Goal: Communication & Community: Answer question/provide support

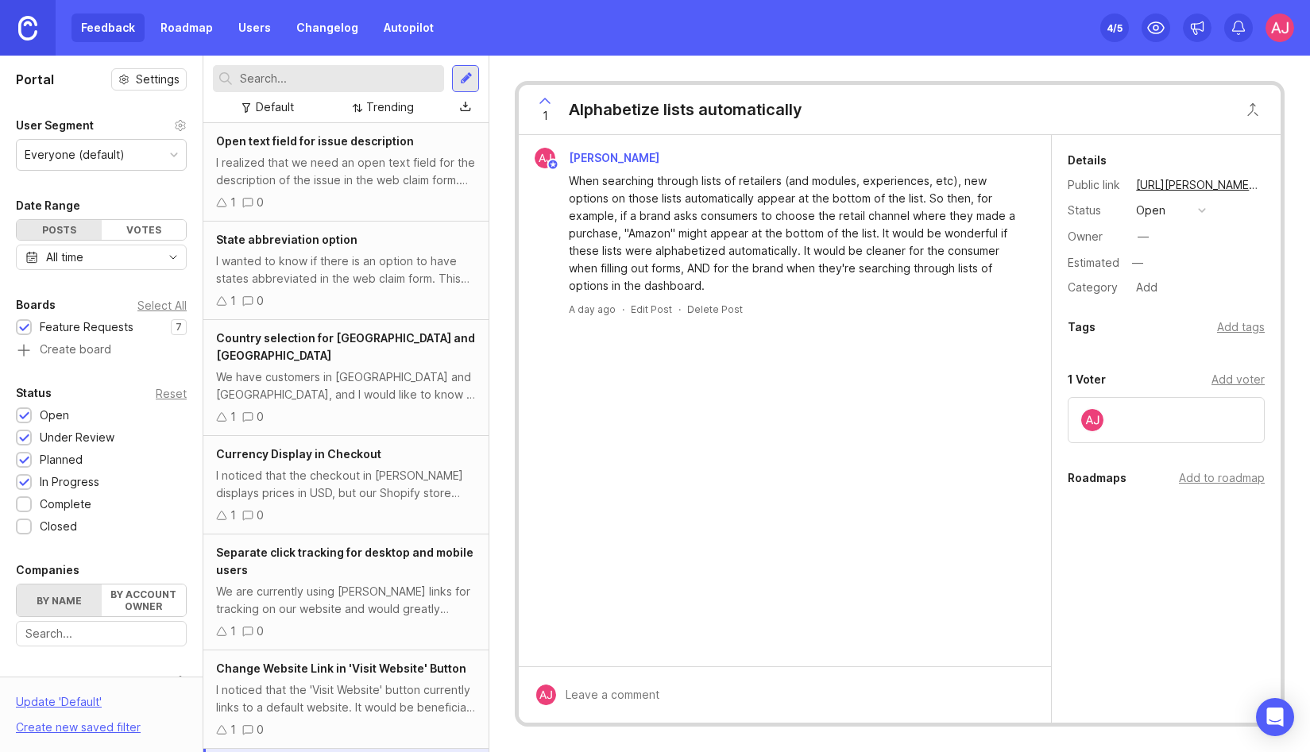
scroll to position [3, 0]
click at [404, 31] on link "Autopilot" at bounding box center [408, 28] width 69 height 29
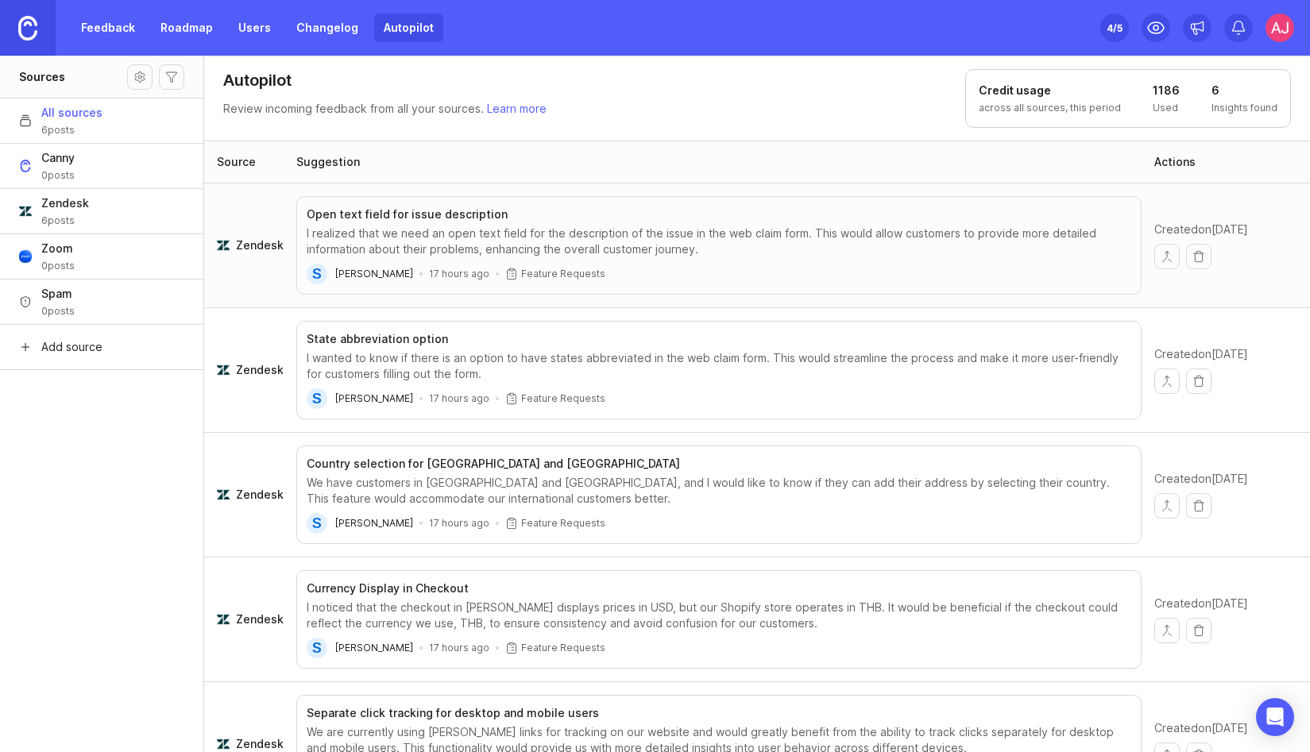
click at [366, 238] on div "I realized that we need an open text field for the description of the issue in …" at bounding box center [719, 242] width 825 height 32
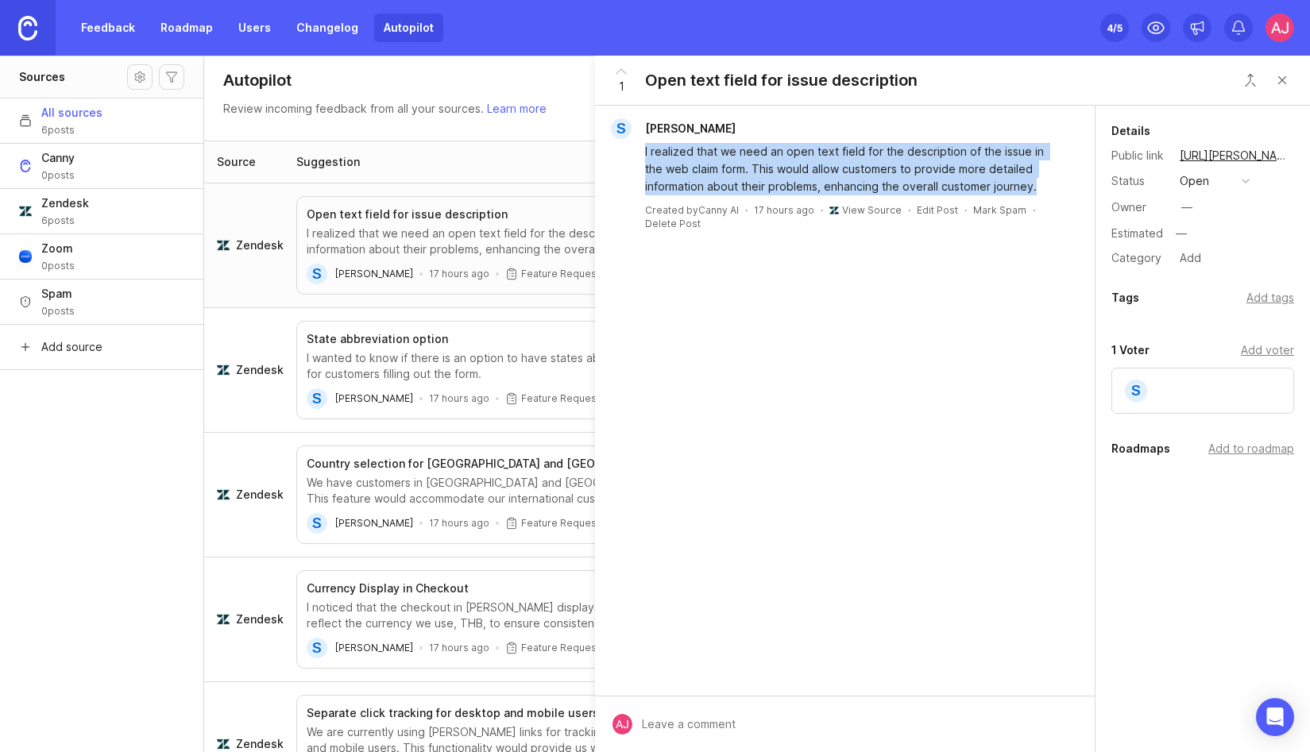
drag, startPoint x: 641, startPoint y: 151, endPoint x: 1051, endPoint y: 186, distance: 411.4
click at [1051, 186] on div "I realized that we need an open text field for the description of the issue in …" at bounding box center [844, 167] width 487 height 56
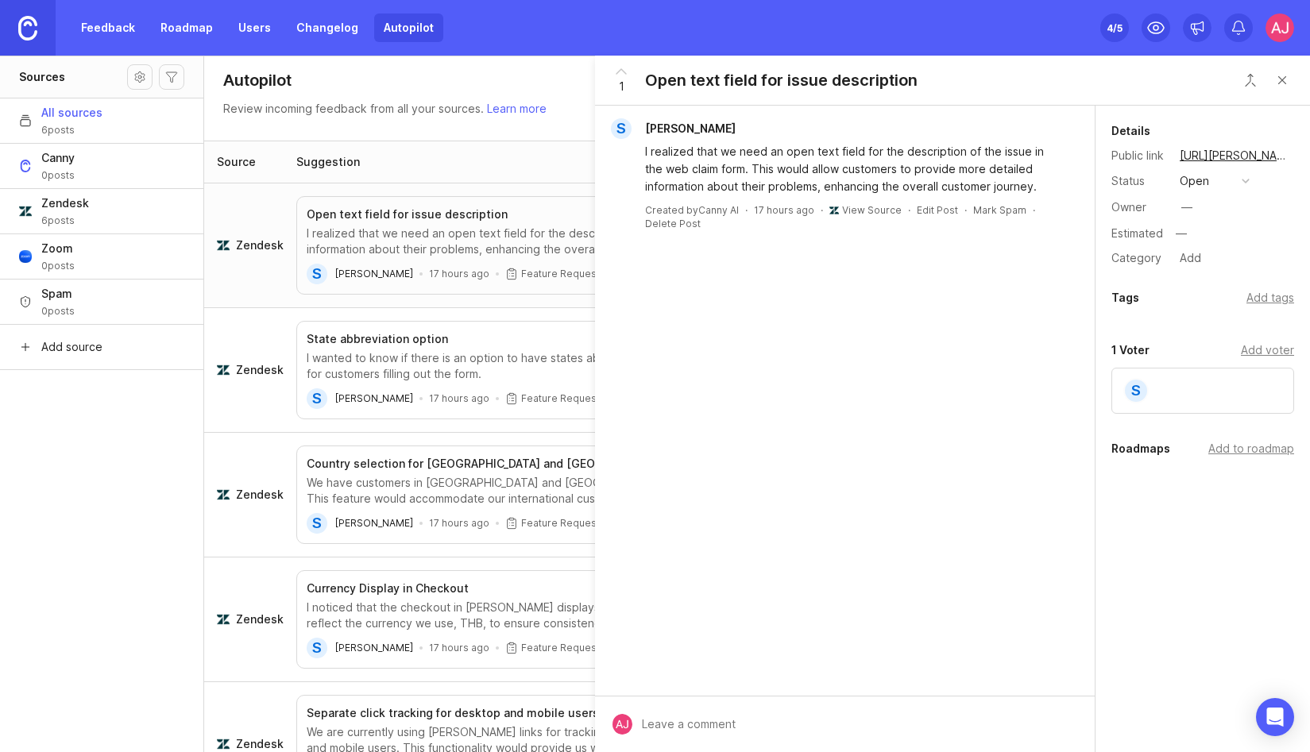
click at [994, 315] on div "S Stephanie Peters I realized that we need an open text field for the descripti…" at bounding box center [845, 401] width 500 height 590
click at [573, 115] on header "Autopilot Review incoming feedback from all your sources. Learn more Credit usa…" at bounding box center [757, 98] width 1106 height 85
click at [1285, 78] on button "Close button" at bounding box center [1282, 80] width 32 height 32
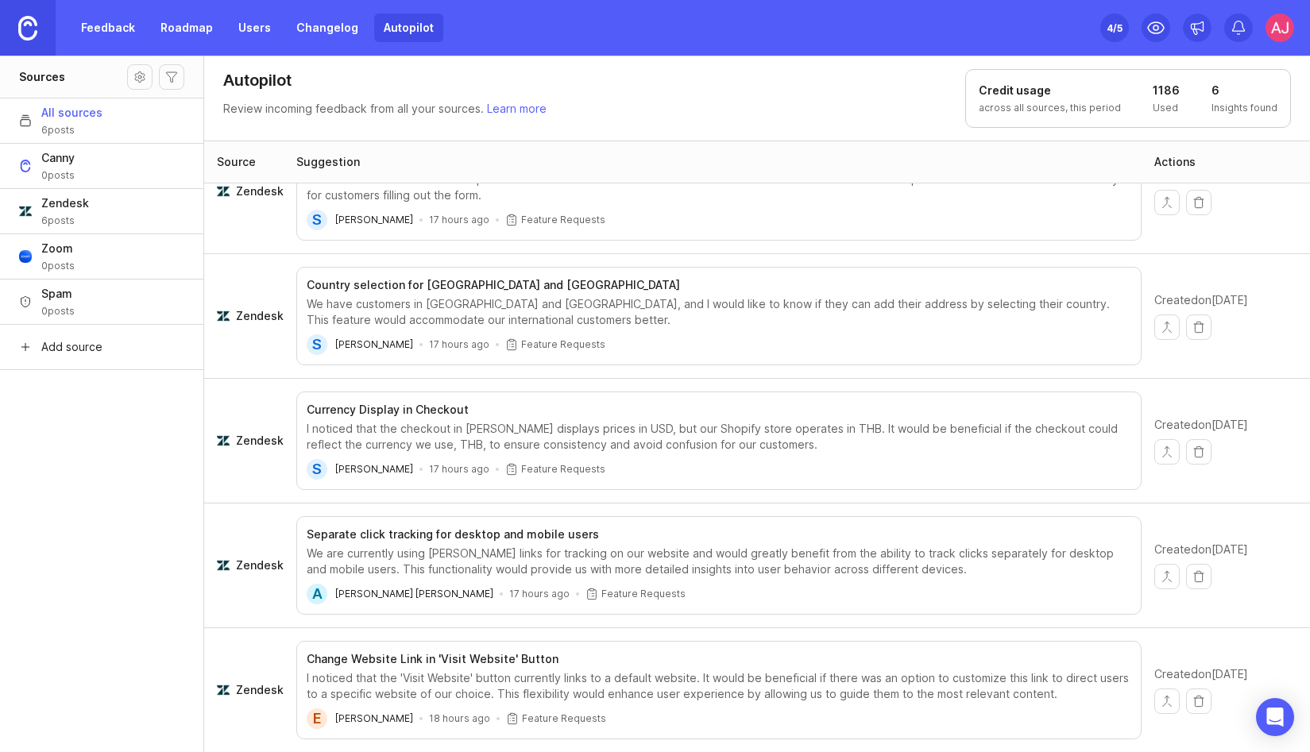
scroll to position [178, 0]
click at [496, 540] on h3 "Separate click tracking for desktop and mobile users" at bounding box center [453, 535] width 292 height 16
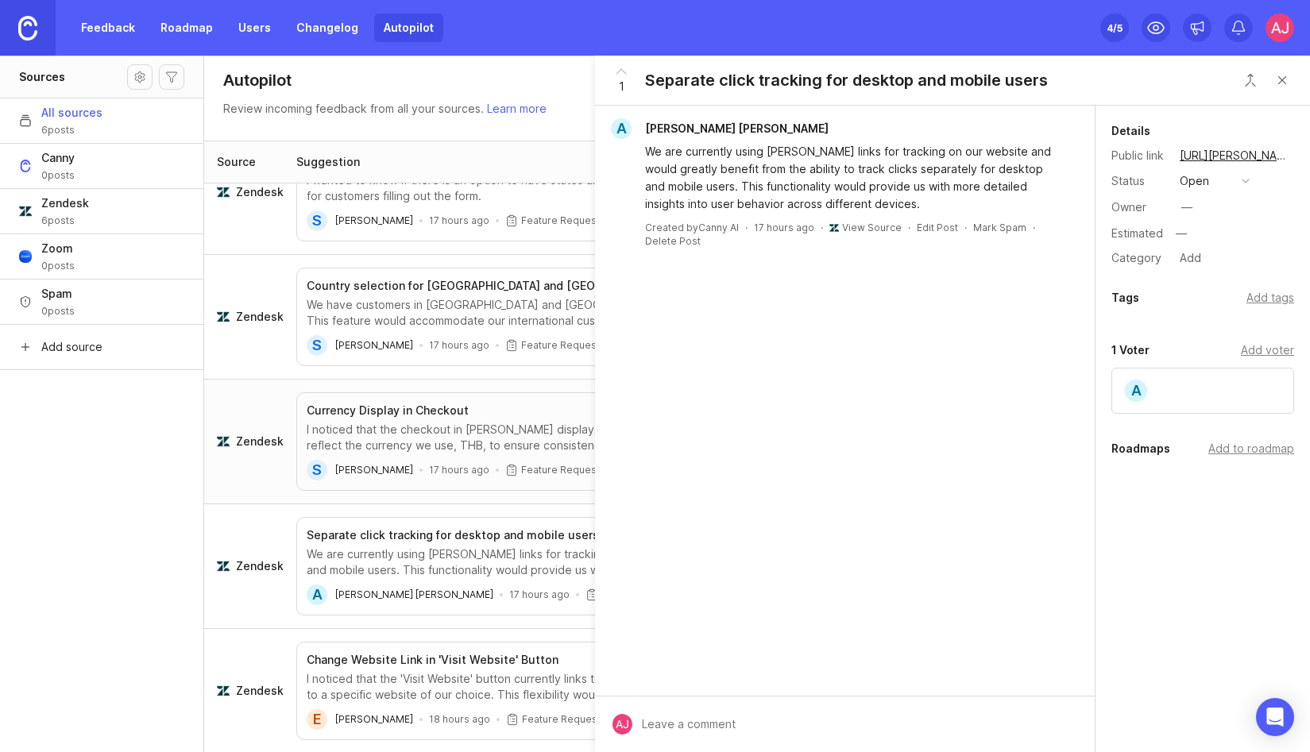
click at [675, 158] on div "We are currently using [PERSON_NAME] links for tracking on our website and woul…" at bounding box center [854, 178] width 418 height 70
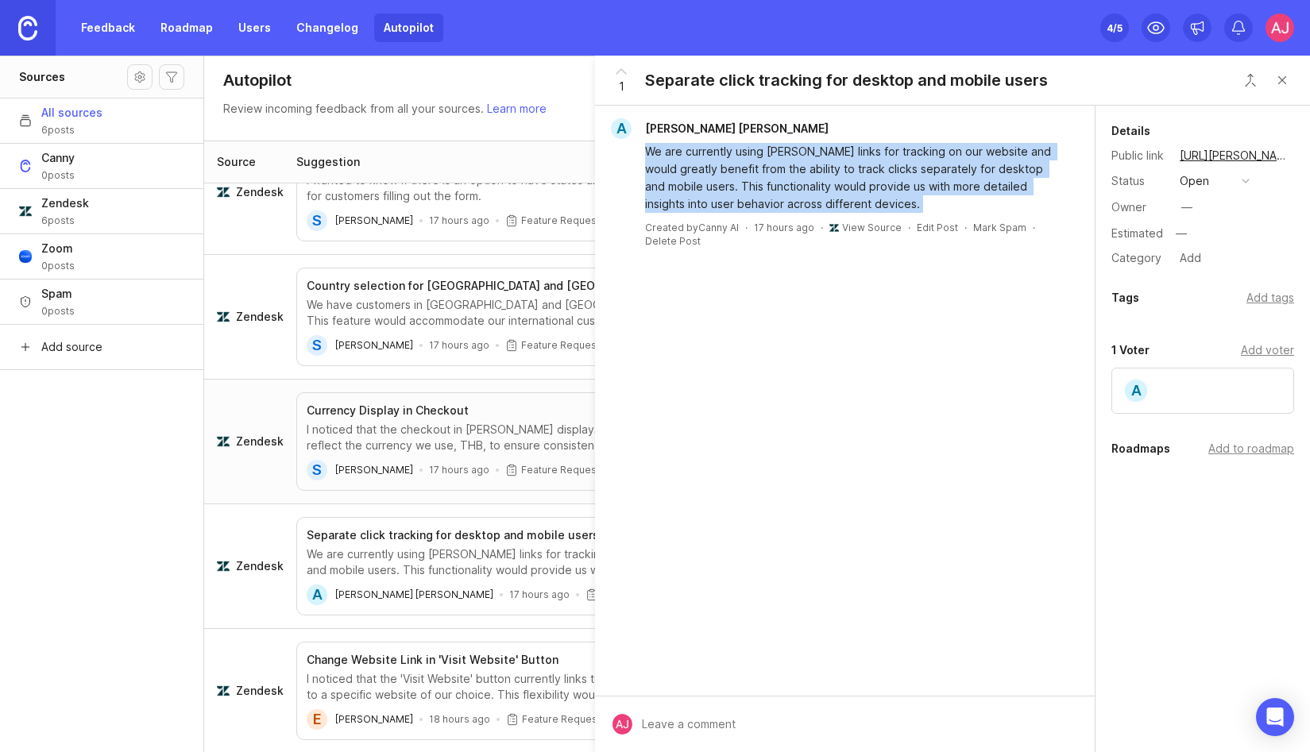
click at [675, 158] on div "We are currently using [PERSON_NAME] links for tracking on our website and woul…" at bounding box center [854, 178] width 418 height 70
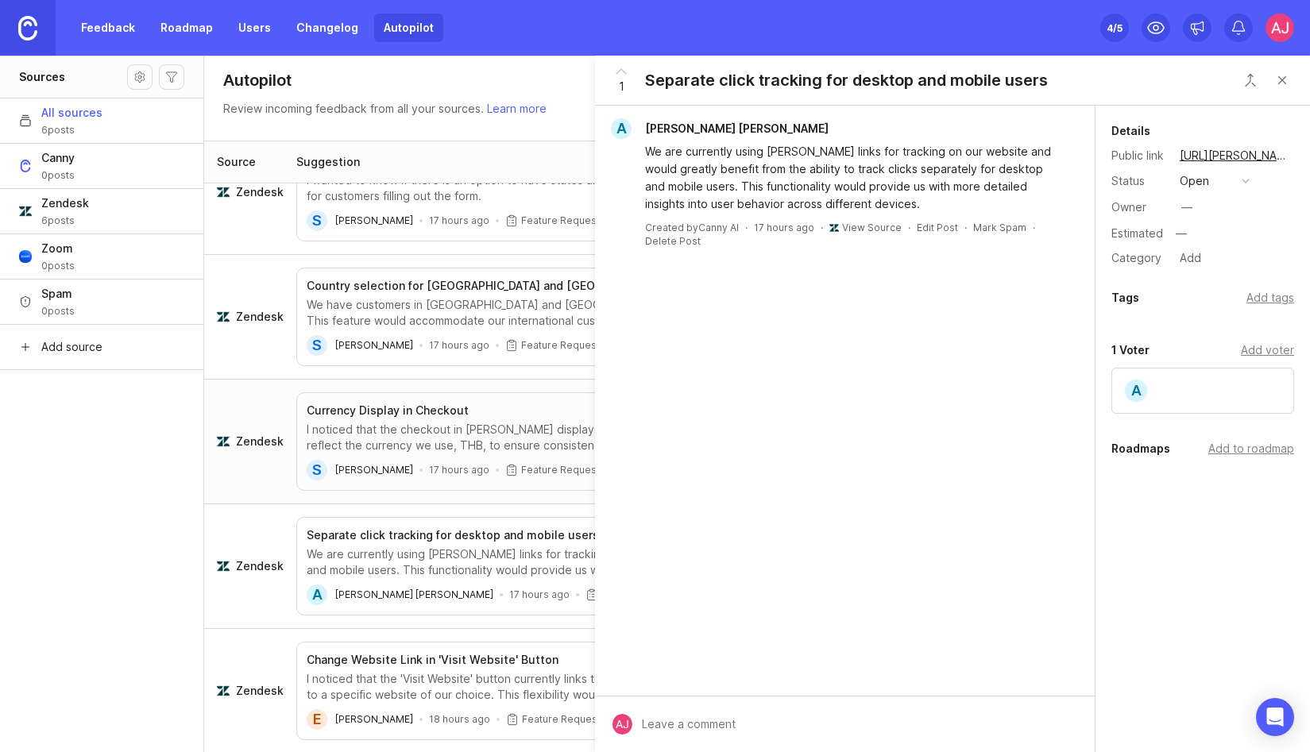
click at [774, 305] on div "A Astrid Regina Lai We are currently using BRIJ links for tracking on our websi…" at bounding box center [845, 401] width 500 height 590
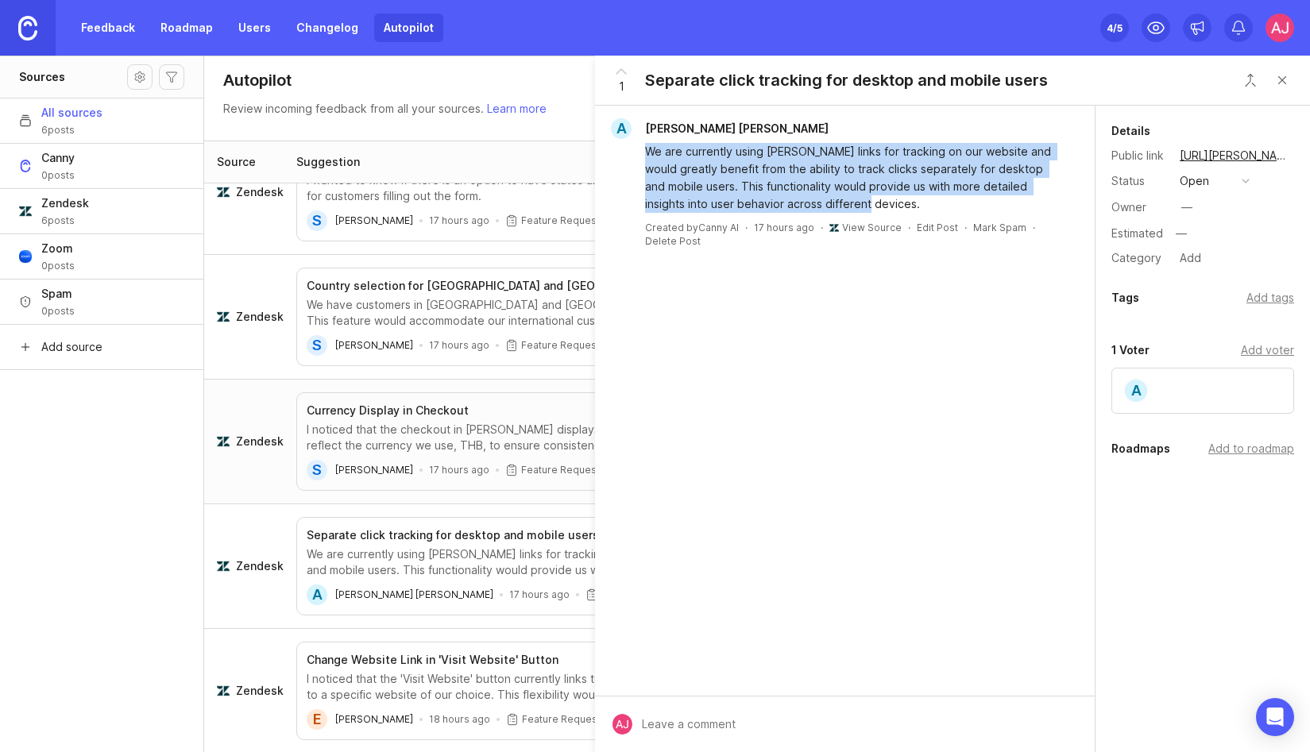
drag, startPoint x: 643, startPoint y: 151, endPoint x: 1041, endPoint y: 203, distance: 401.4
click at [1041, 203] on div "We are currently using [PERSON_NAME] links for tracking on our website and woul…" at bounding box center [844, 176] width 487 height 74
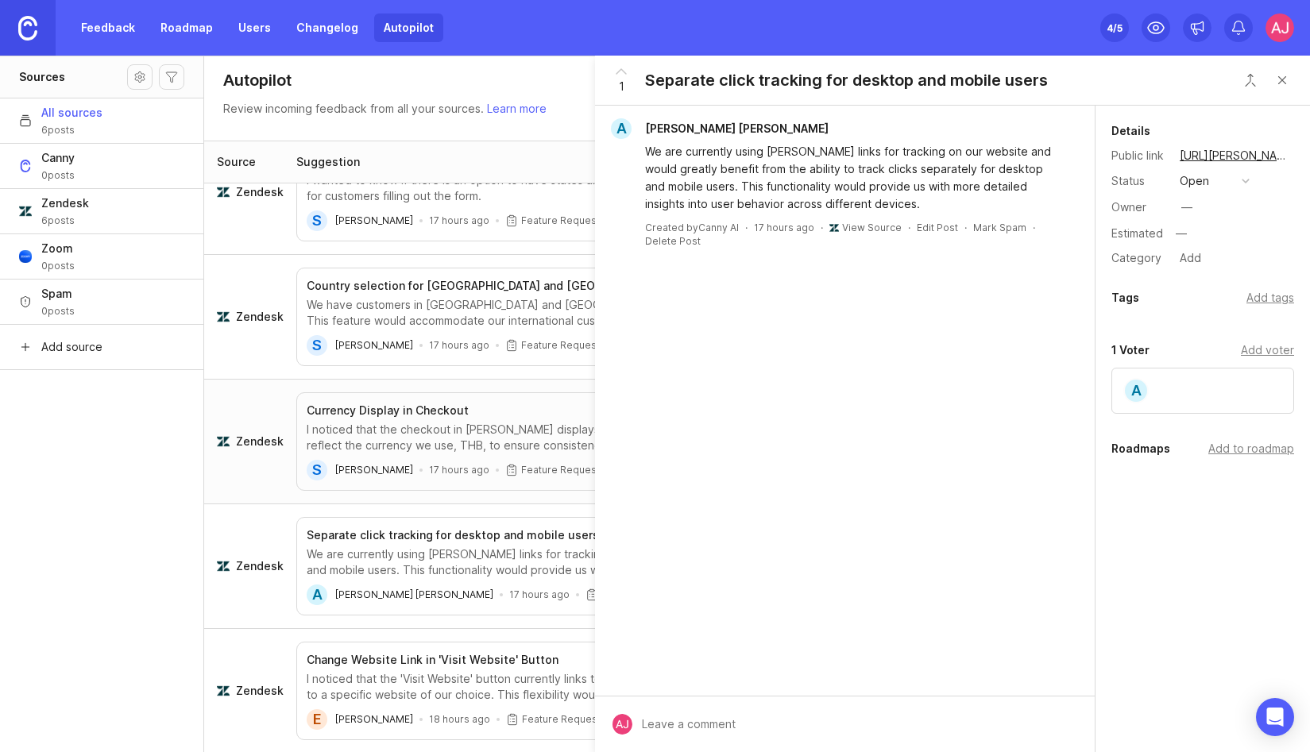
click at [917, 444] on div "A Astrid Regina Lai We are currently using BRIJ links for tracking on our websi…" at bounding box center [845, 401] width 500 height 590
click at [462, 427] on div "I noticed that the checkout in [PERSON_NAME] displays prices in USD, but our Sh…" at bounding box center [719, 438] width 825 height 32
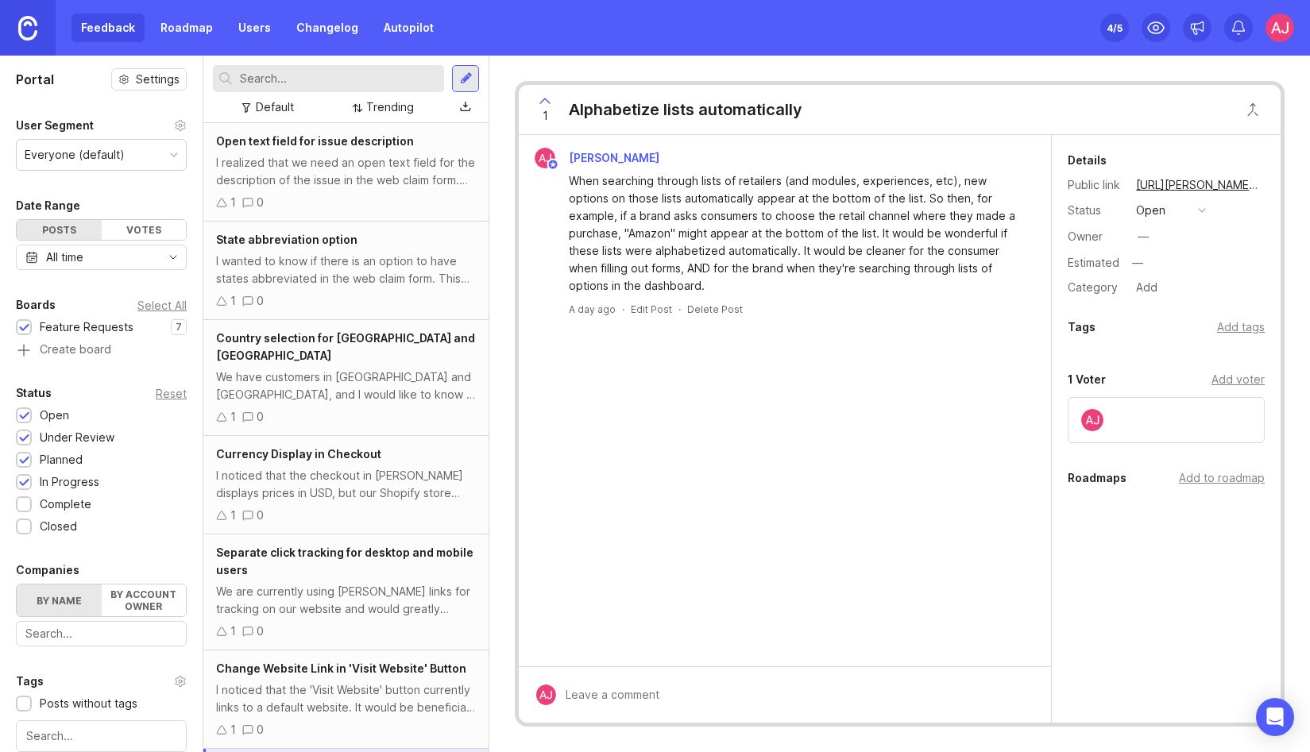
click at [396, 25] on link "Autopilot" at bounding box center [408, 28] width 69 height 29
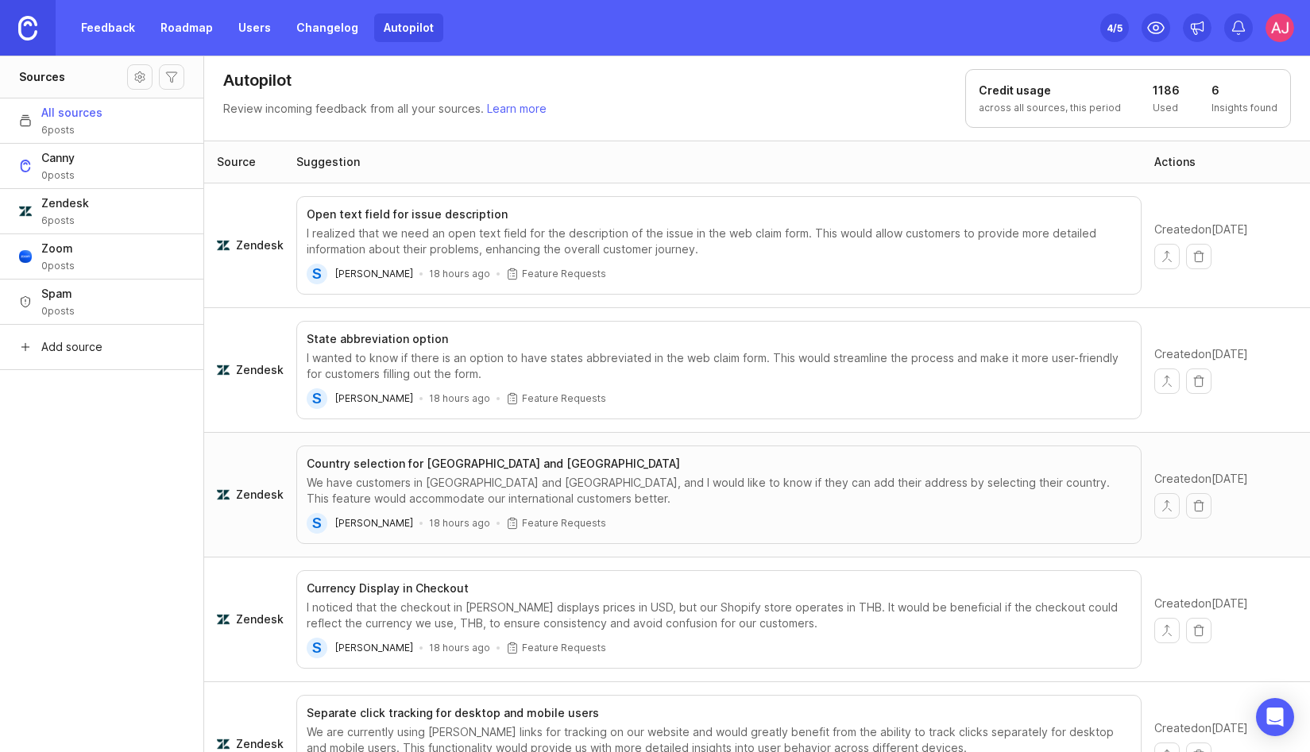
scroll to position [1, 0]
click at [647, 482] on div "We have customers in [GEOGRAPHIC_DATA] and [GEOGRAPHIC_DATA], and I would like …" at bounding box center [719, 490] width 825 height 32
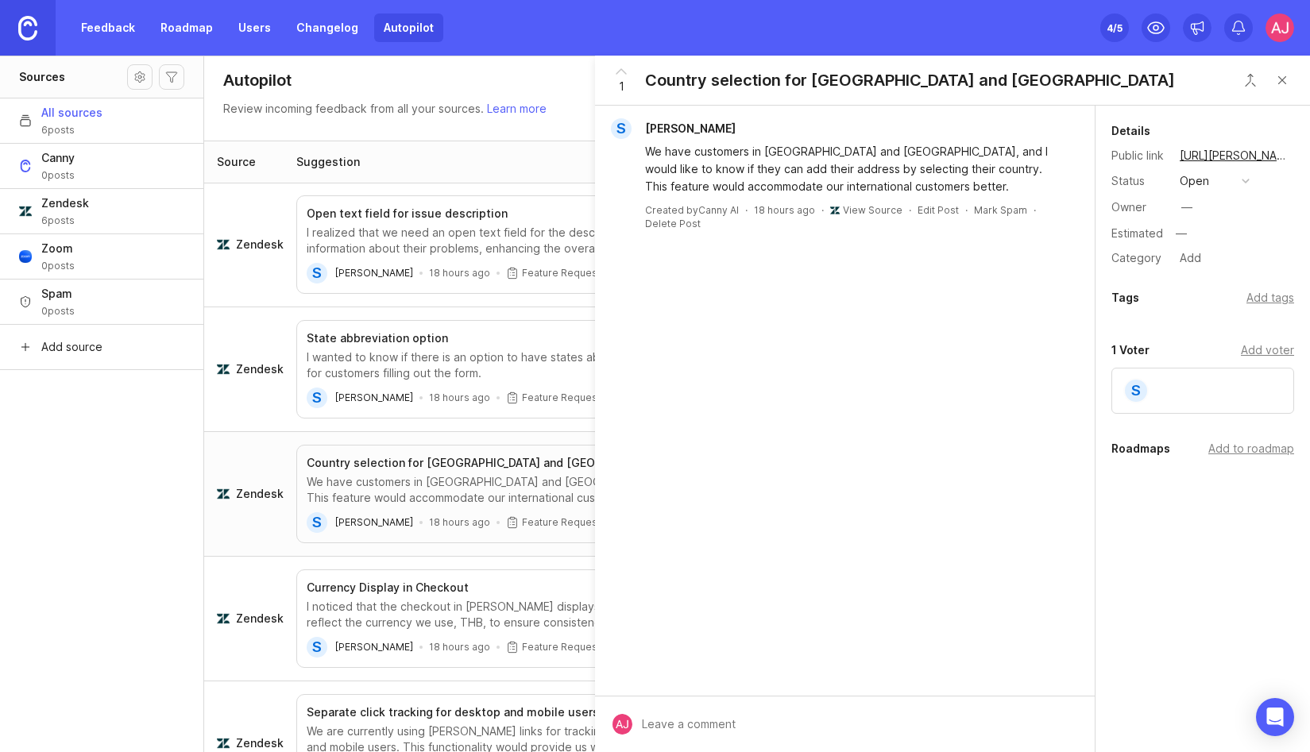
click at [859, 211] on link "View Source" at bounding box center [873, 210] width 60 height 12
click at [858, 208] on link "View Source" at bounding box center [873, 210] width 60 height 12
click at [1278, 724] on icon "Open Intercom Messenger" at bounding box center [1275, 717] width 21 height 21
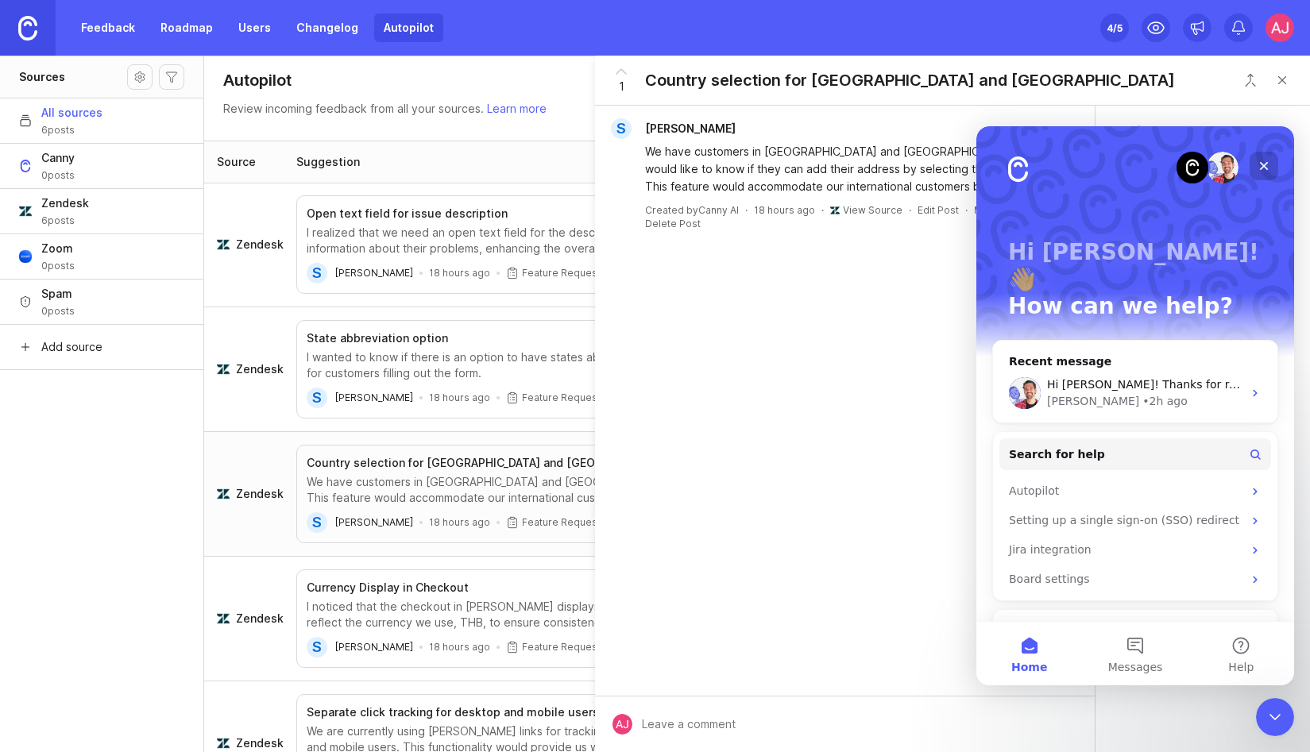
click at [1265, 166] on icon "Close" at bounding box center [1263, 166] width 13 height 13
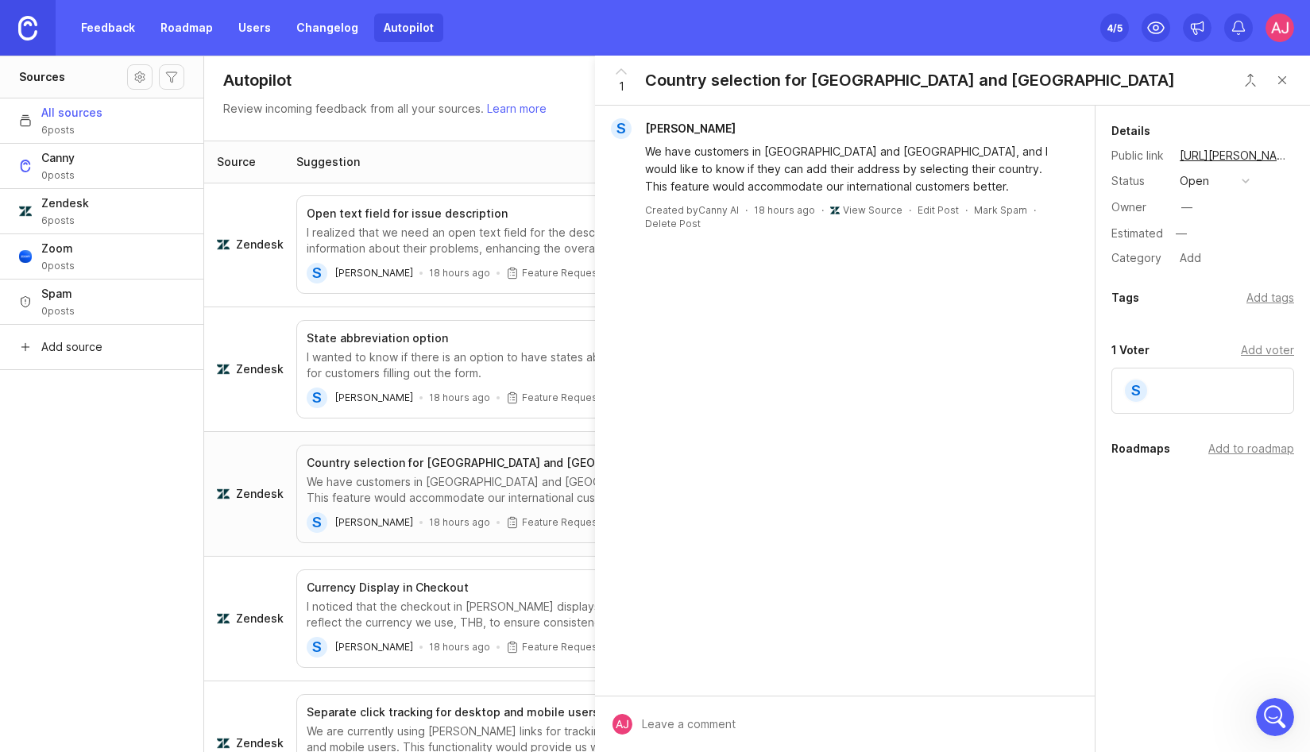
click at [1294, 157] on button "copy icon" at bounding box center [1305, 156] width 22 height 22
click at [1261, 711] on div "Open Intercom Messenger" at bounding box center [1272, 715] width 52 height 52
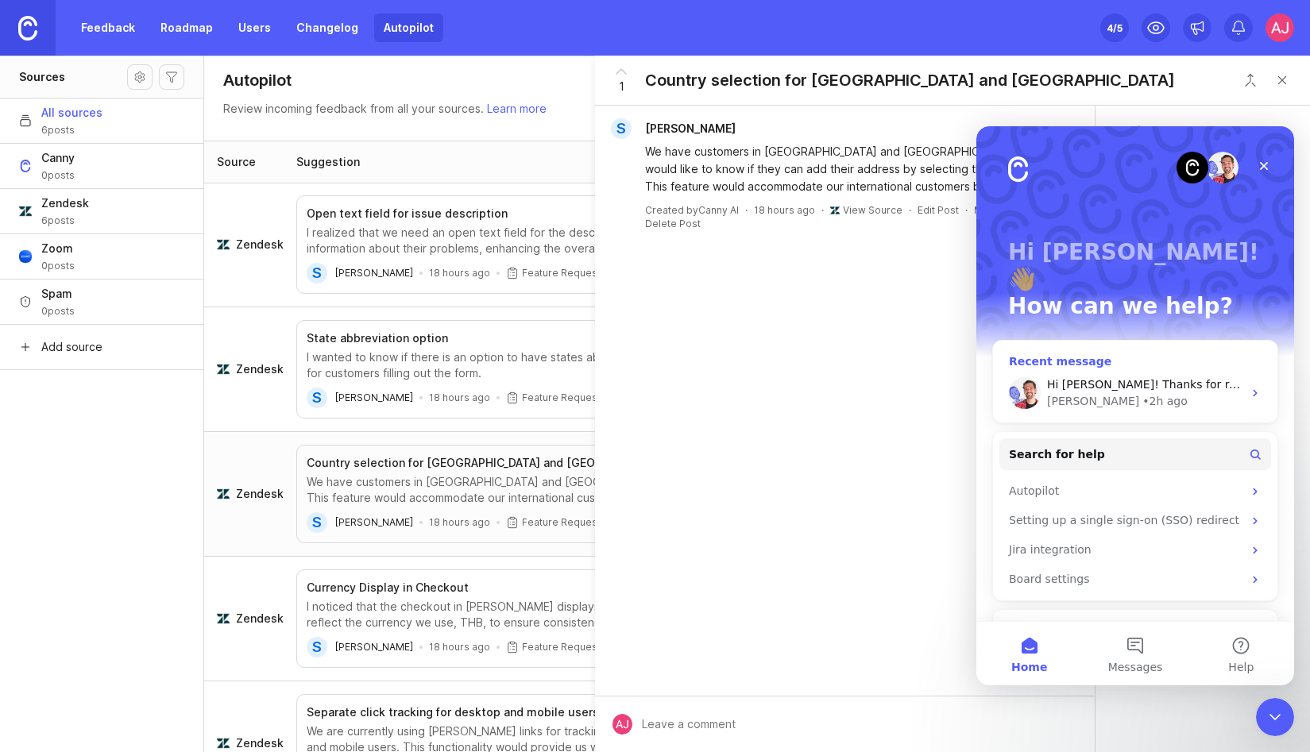
click at [1127, 364] on div "Hi [PERSON_NAME]! Thanks for reaching out! Always happy to help. So, to clarify…" at bounding box center [1135, 393] width 284 height 59
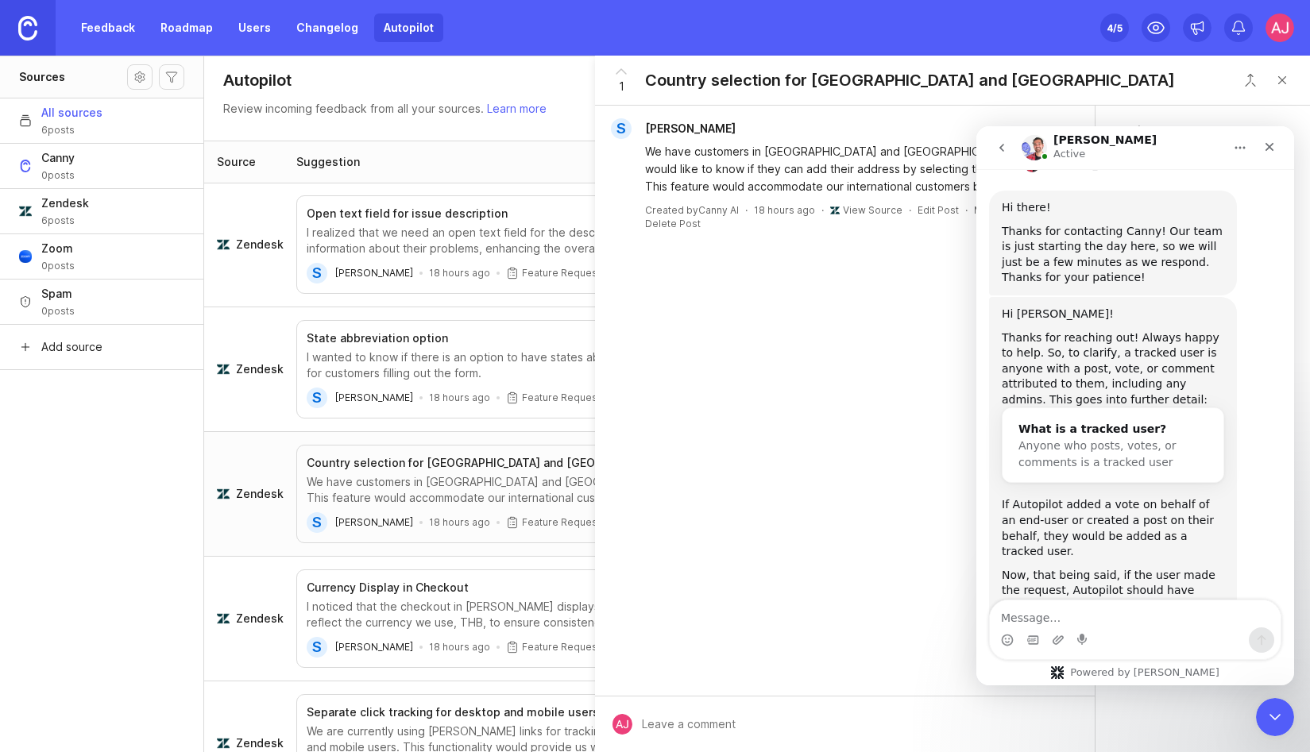
scroll to position [937, 0]
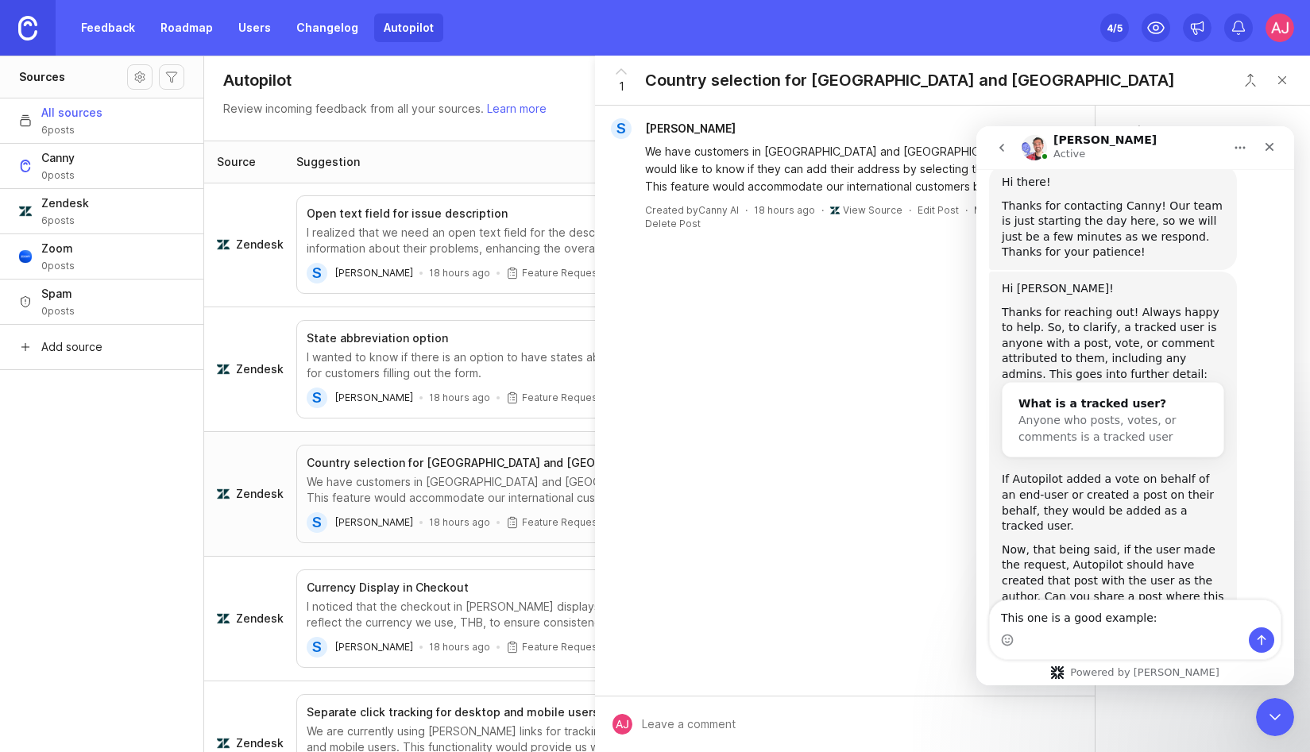
type textarea "This one is a good example: [URL][PERSON_NAME][DOMAIN_NAME][PERSON_NAME]"
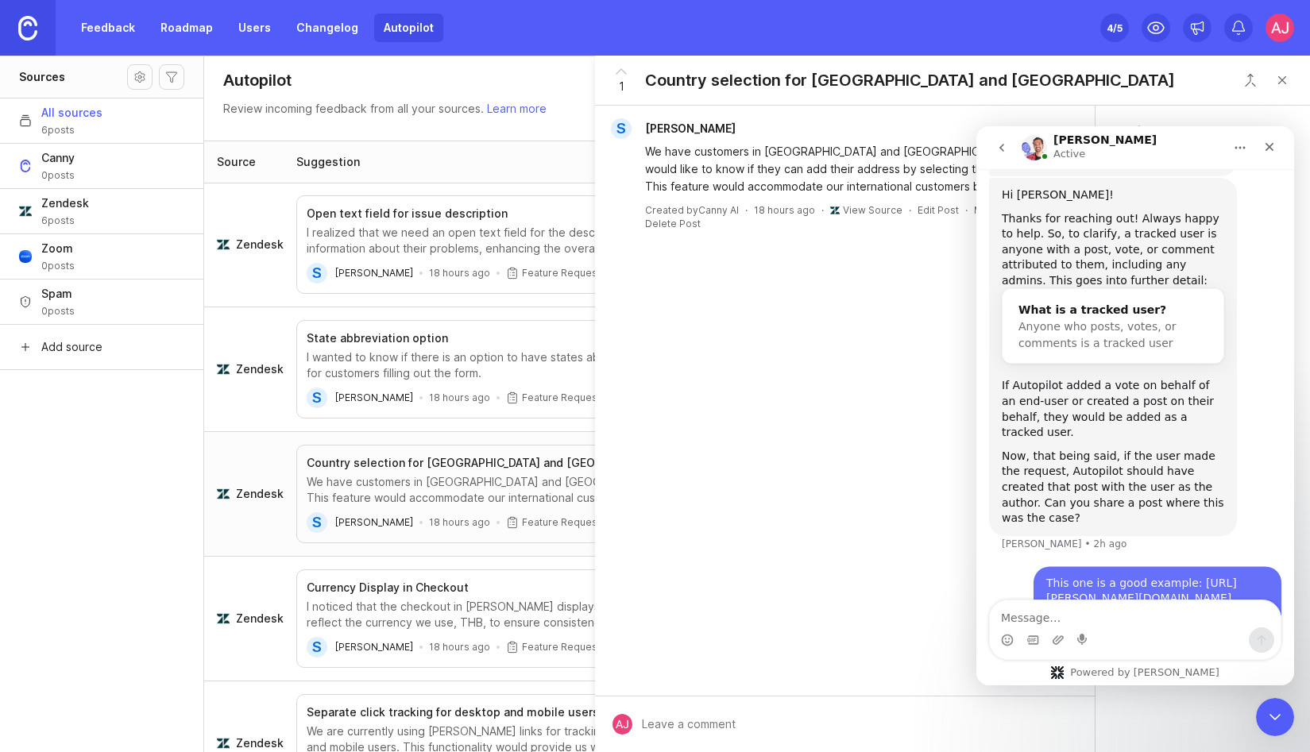
scroll to position [1032, 0]
type textarea "As yo"
type textarea "You see"
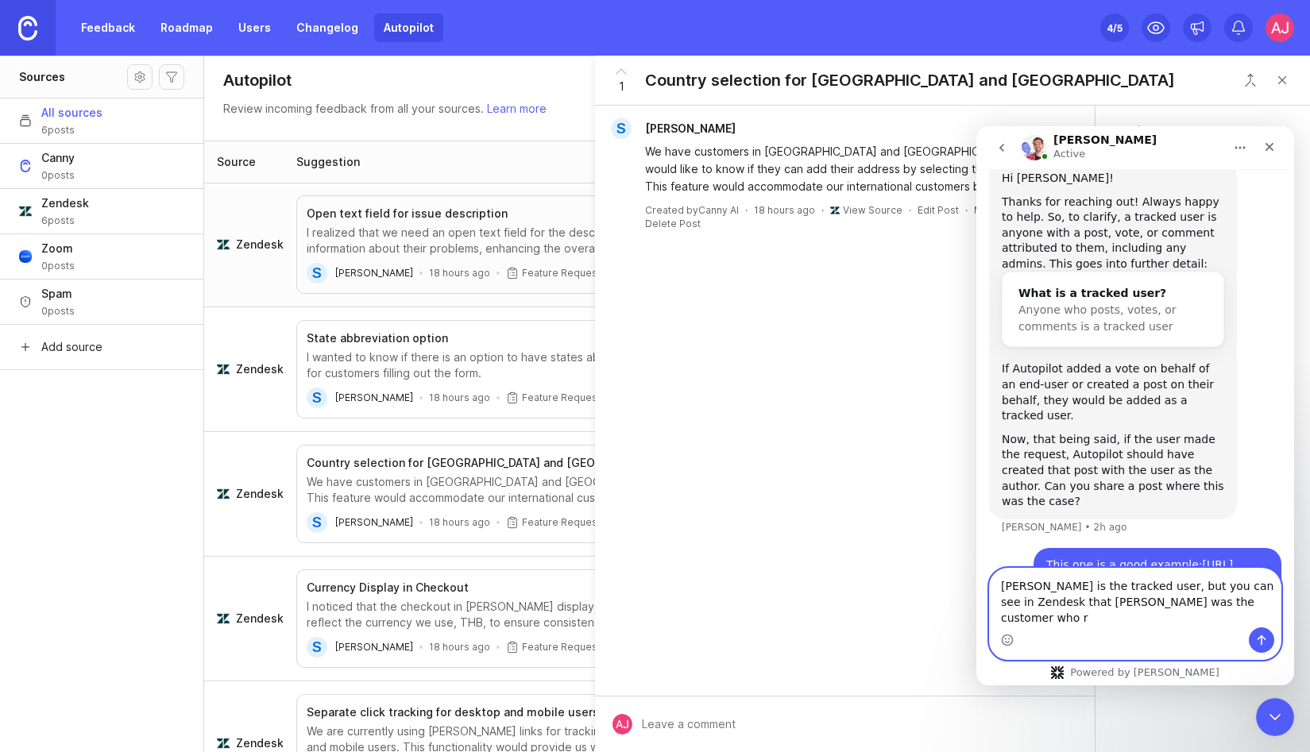
scroll to position [1064, 0]
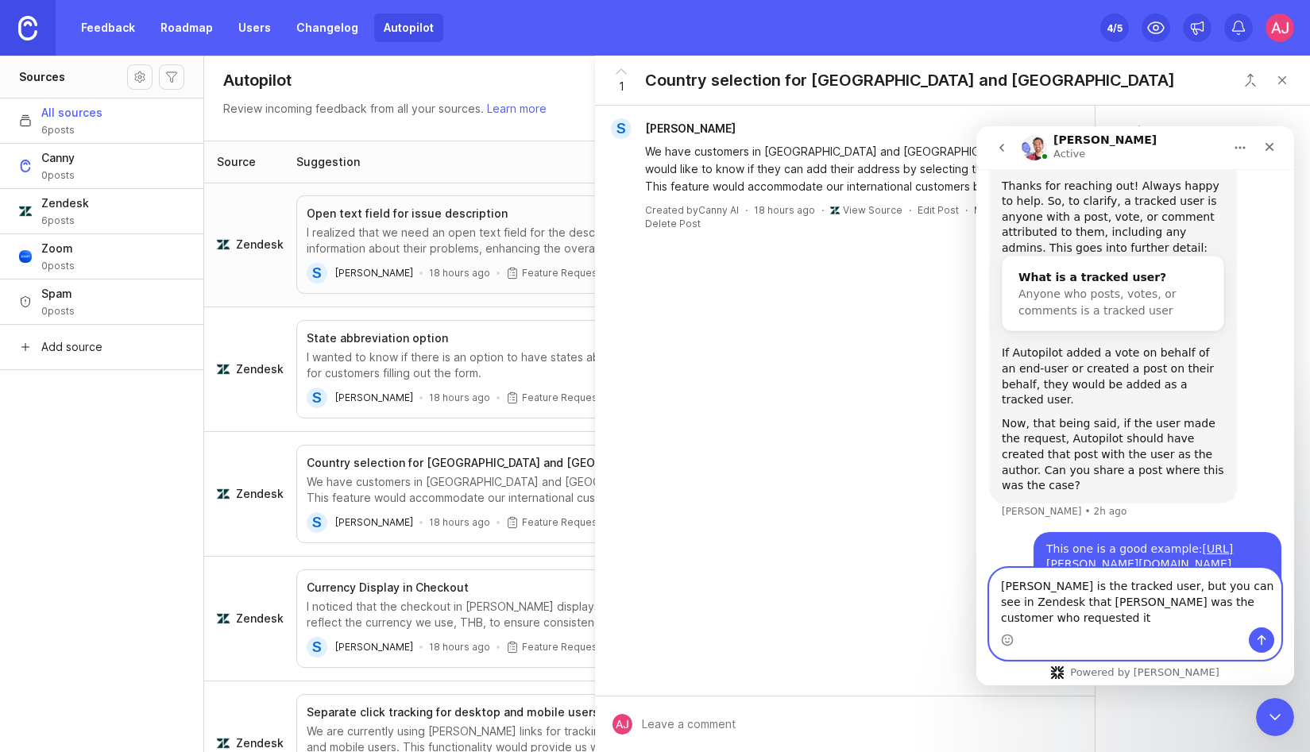
type textarea "[PERSON_NAME] is the tracked user, but you can see in Zendesk that [PERSON_NAME…"
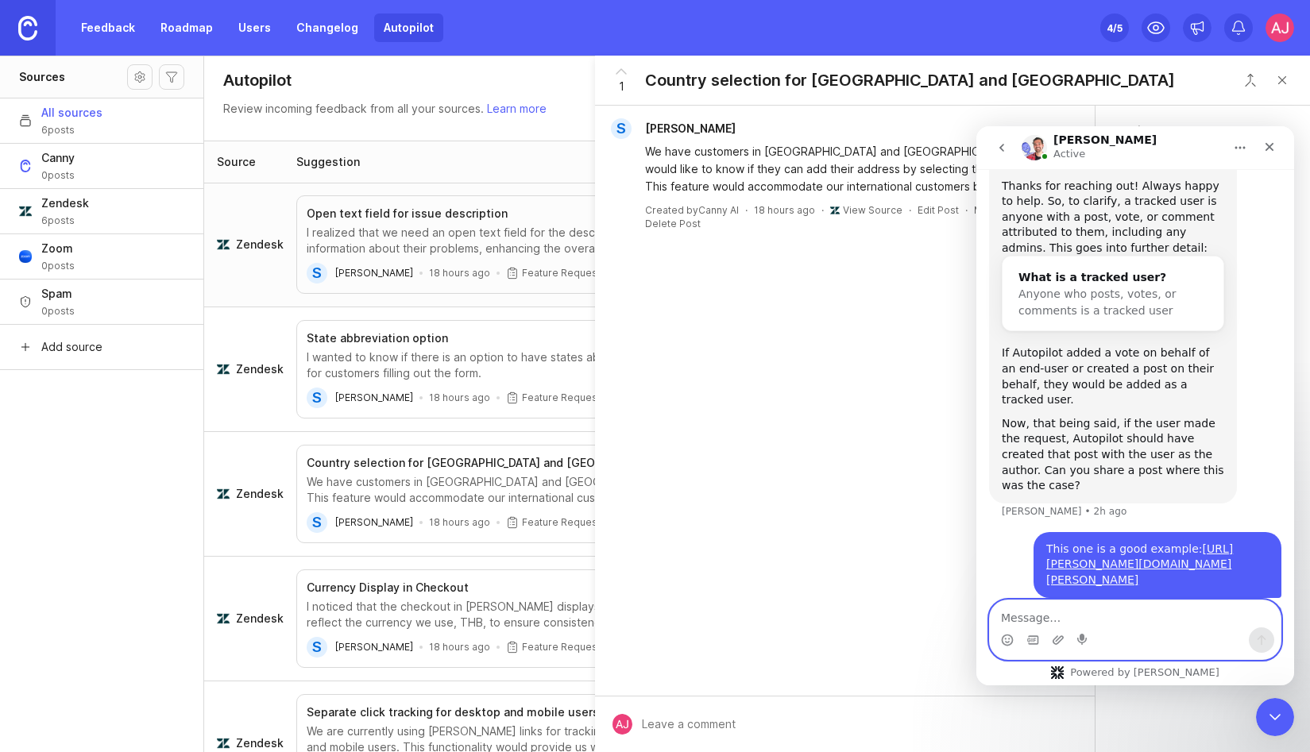
scroll to position [1099, 0]
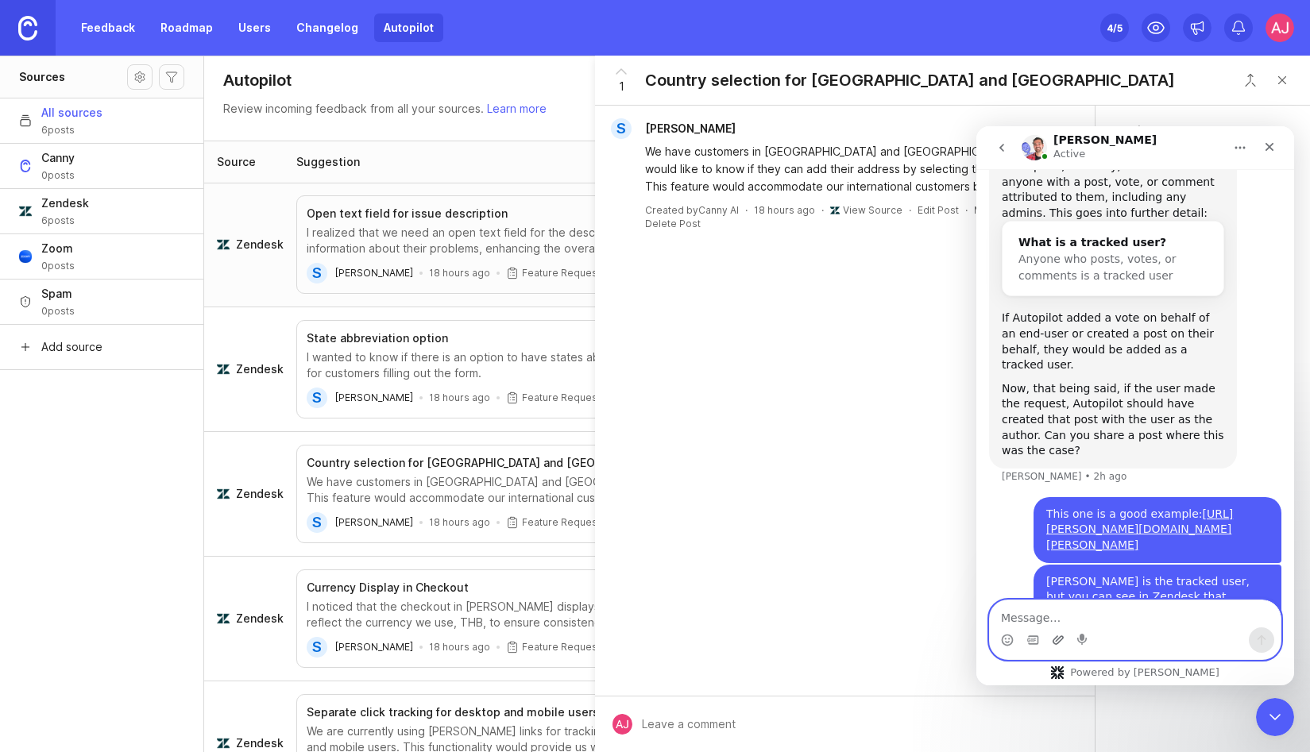
click at [1060, 637] on icon "Upload attachment" at bounding box center [1058, 640] width 13 height 13
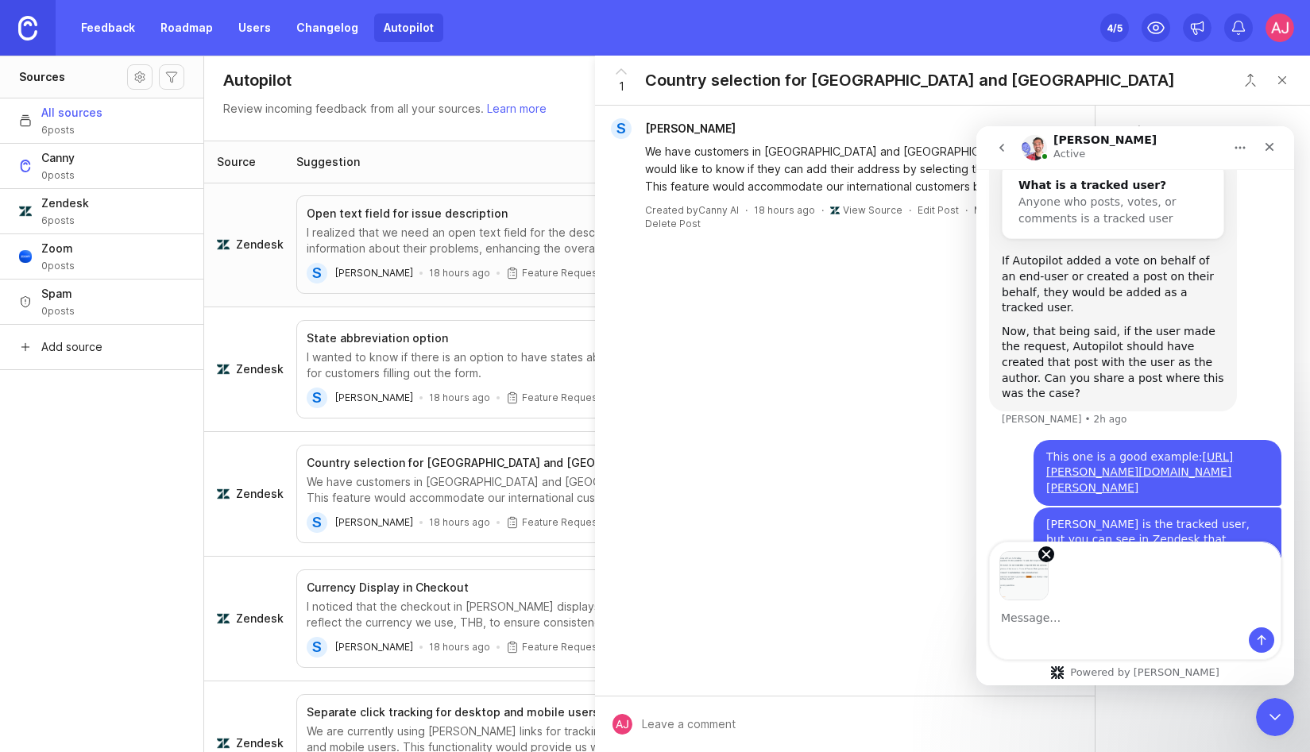
scroll to position [1157, 0]
click at [1253, 641] on button "Send a message…" at bounding box center [1261, 640] width 25 height 25
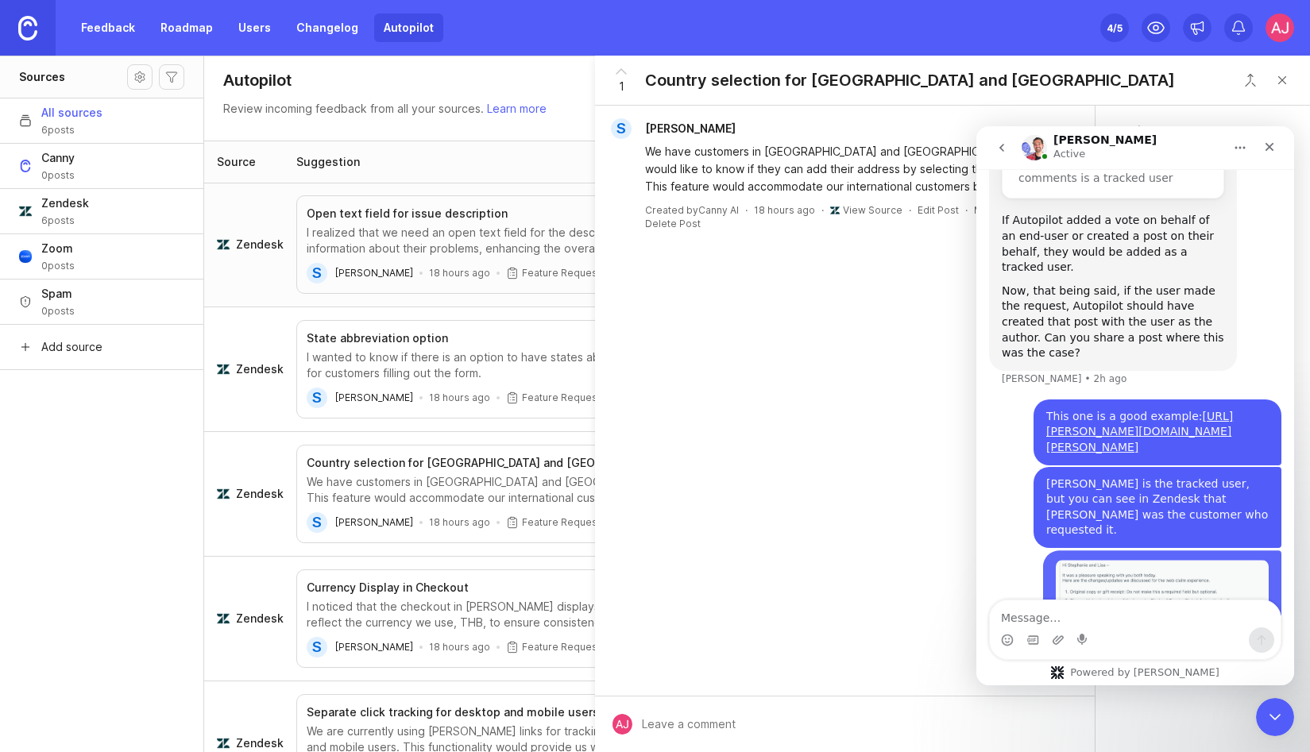
scroll to position [1233, 0]
